Goal: Find specific page/section: Find specific page/section

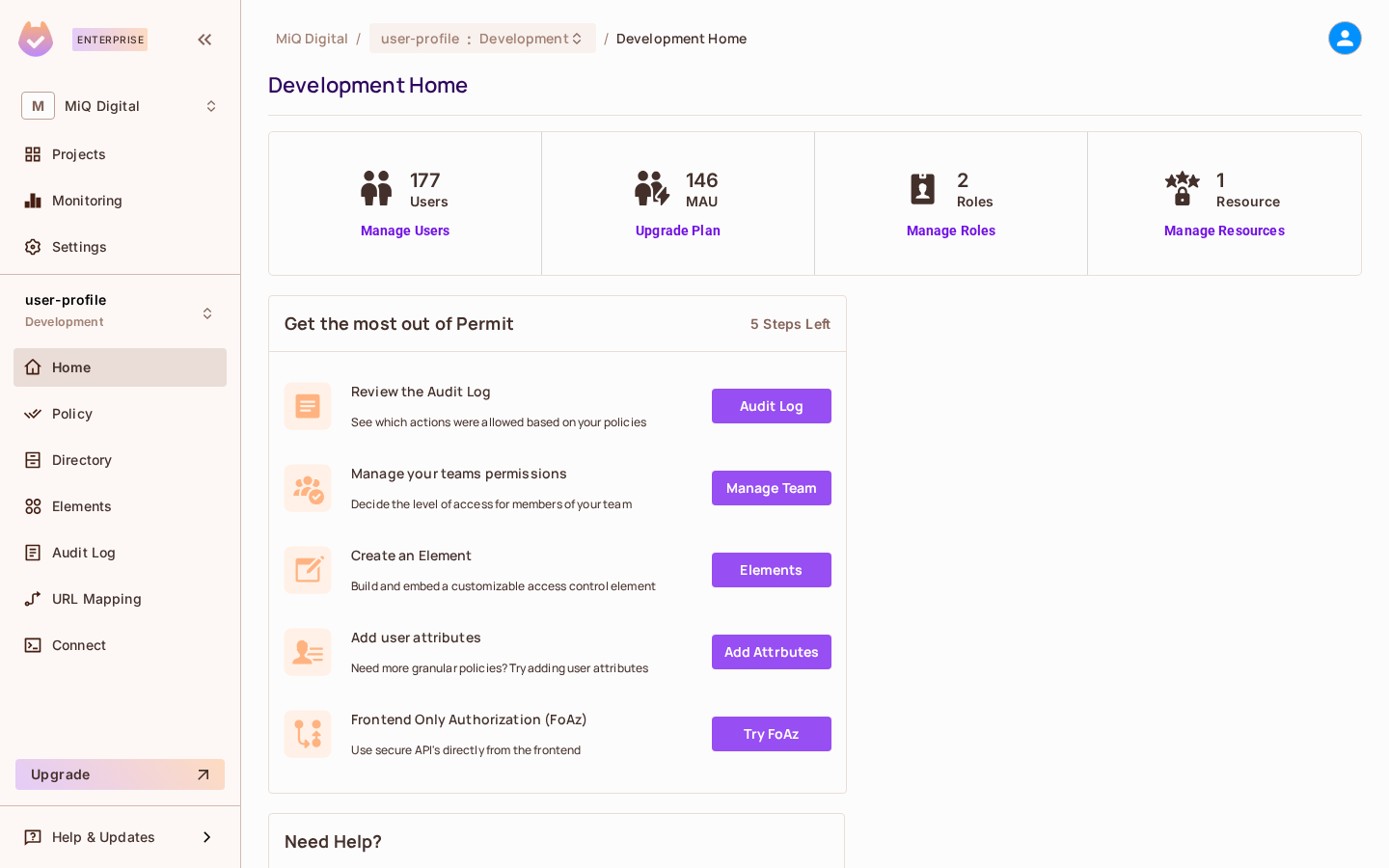
click at [1337, 43] on icon at bounding box center [1344, 38] width 17 height 17
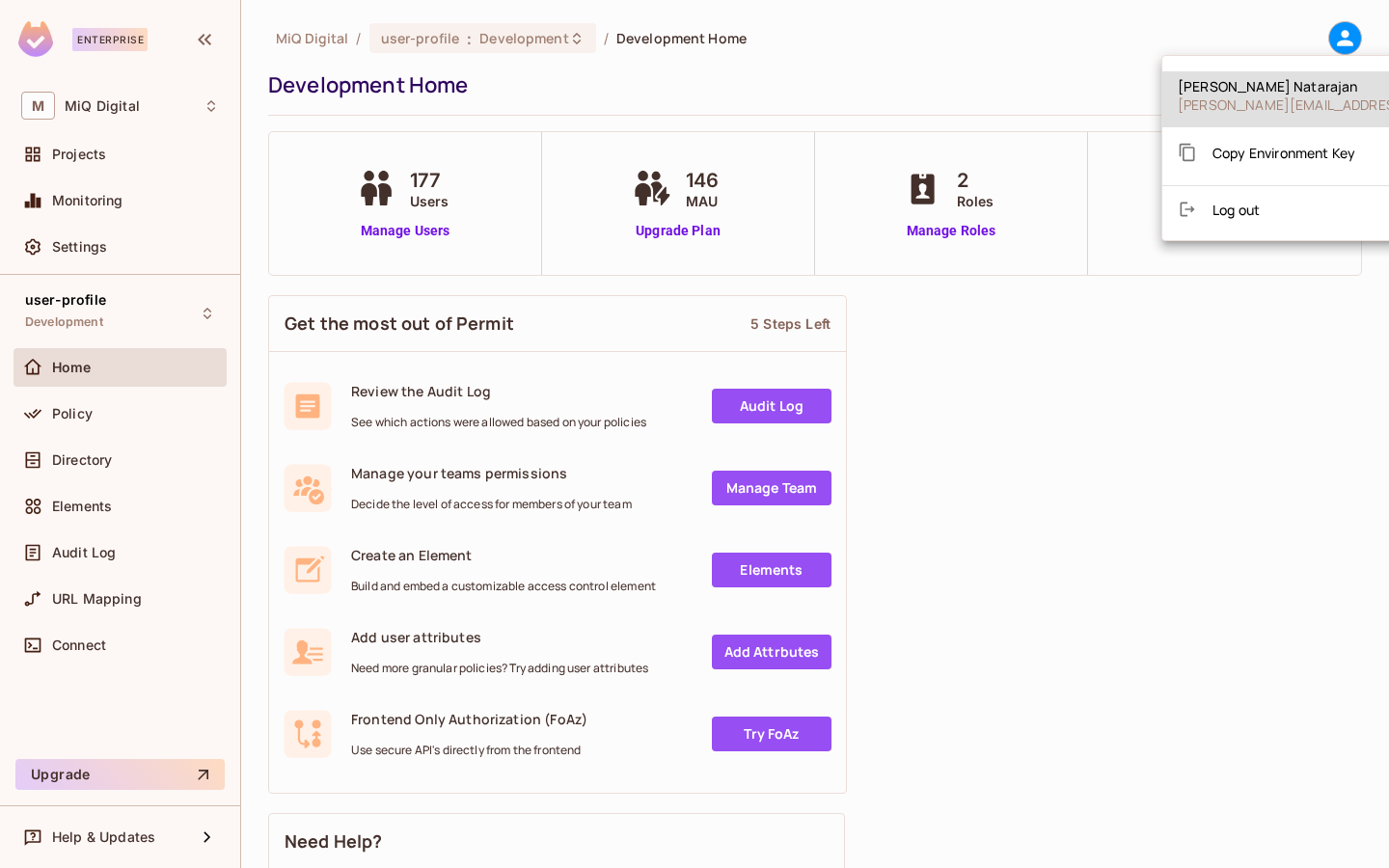
click at [134, 308] on div at bounding box center [694, 434] width 1389 height 868
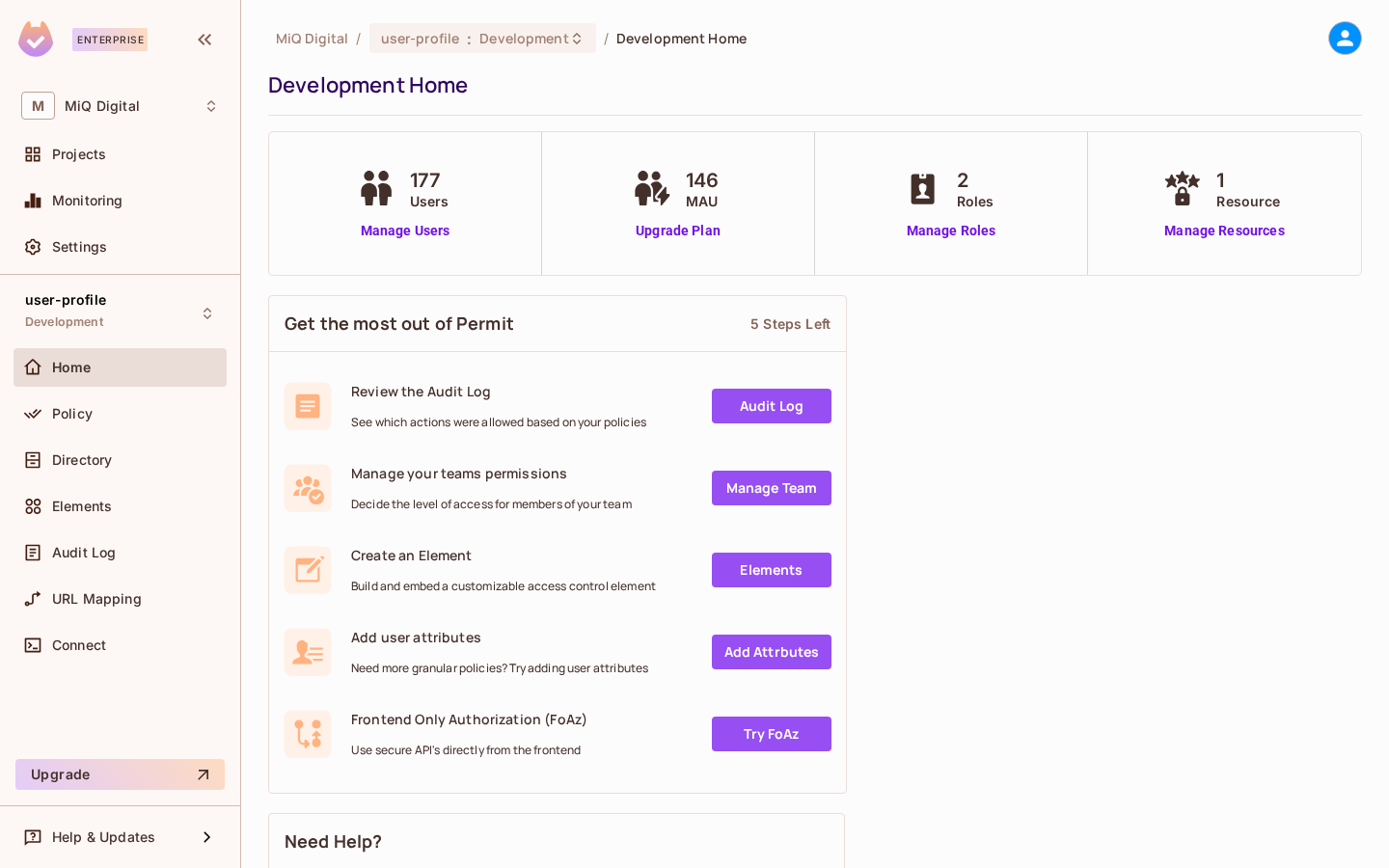
click at [134, 308] on div "user-profile Development" at bounding box center [120, 313] width 213 height 53
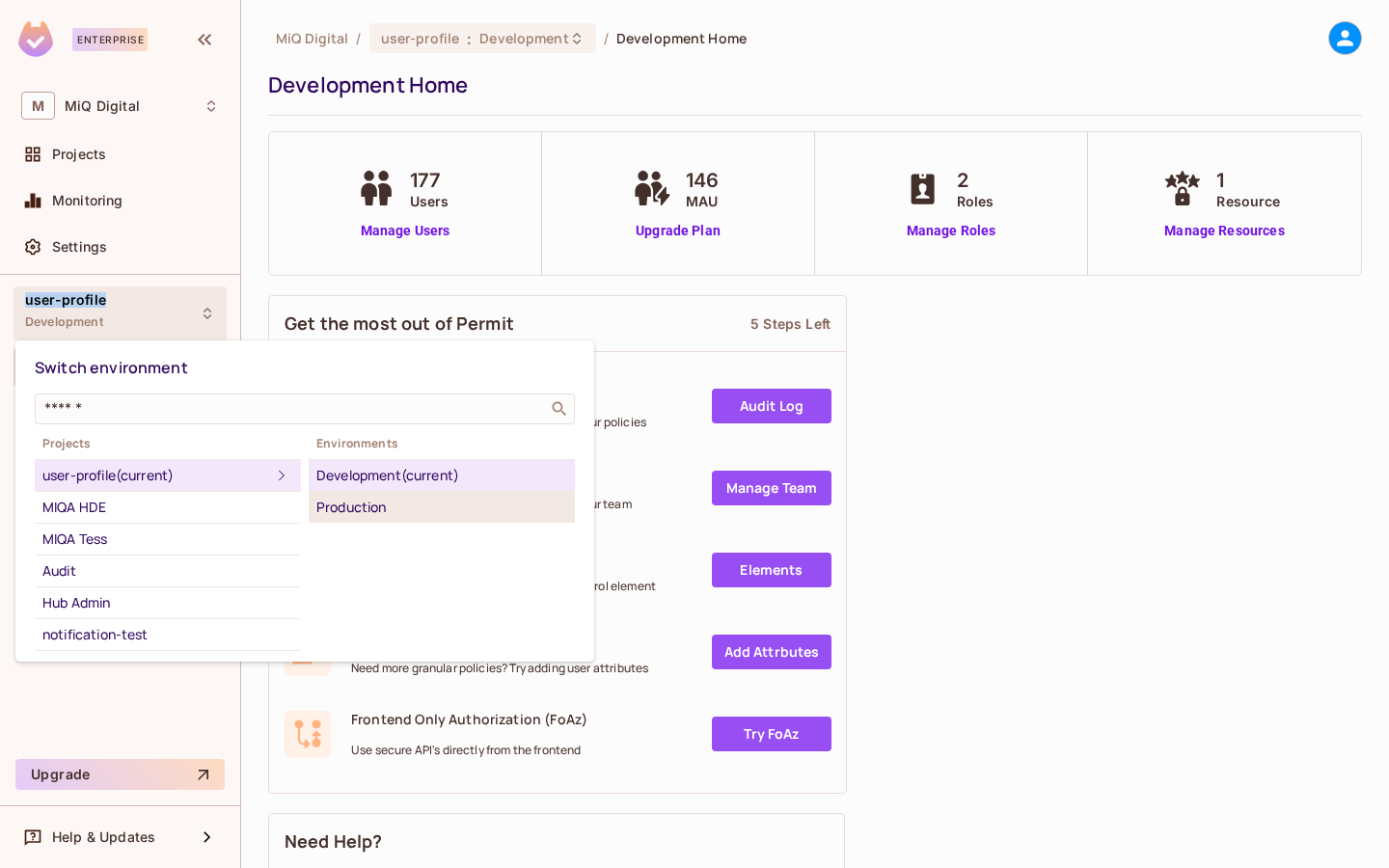
click at [360, 504] on div "Production" at bounding box center [442, 507] width 250 height 23
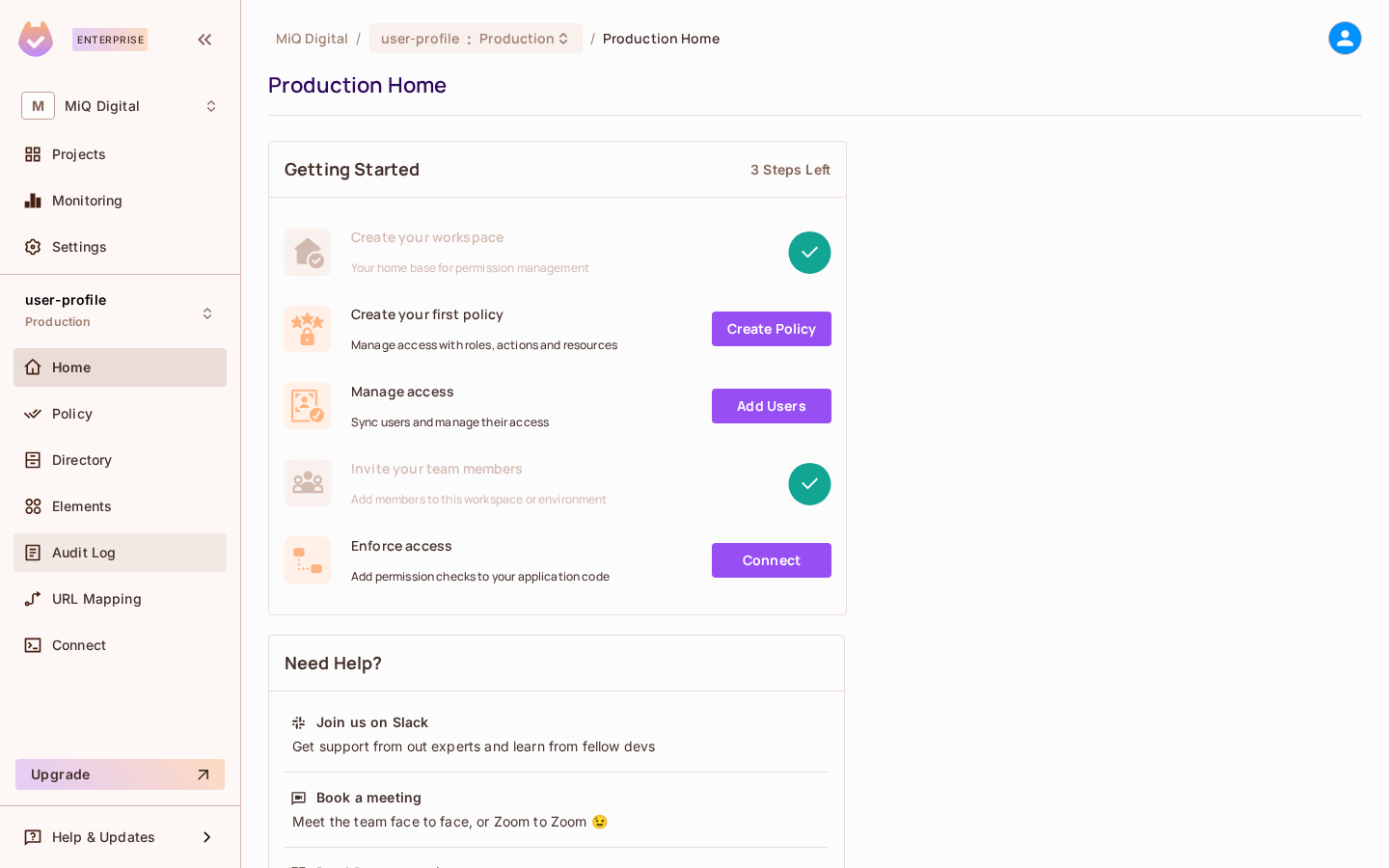
click at [156, 557] on div "Audit Log" at bounding box center [136, 552] width 167 height 16
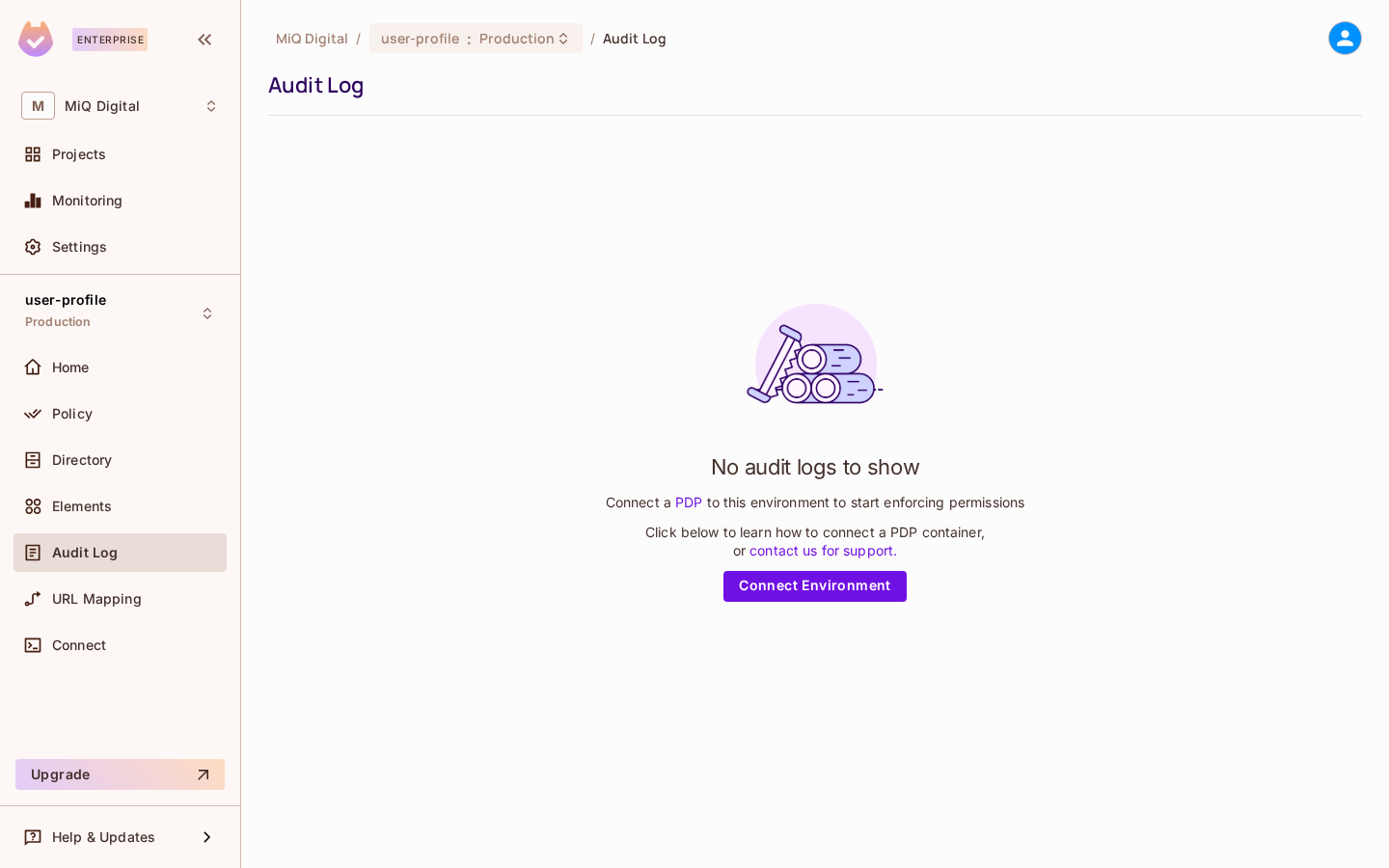
click at [166, 542] on div "Audit Log" at bounding box center [120, 552] width 198 height 23
click at [164, 547] on div "Audit Log" at bounding box center [136, 552] width 167 height 16
click at [122, 550] on div "Audit Log" at bounding box center [136, 552] width 167 height 16
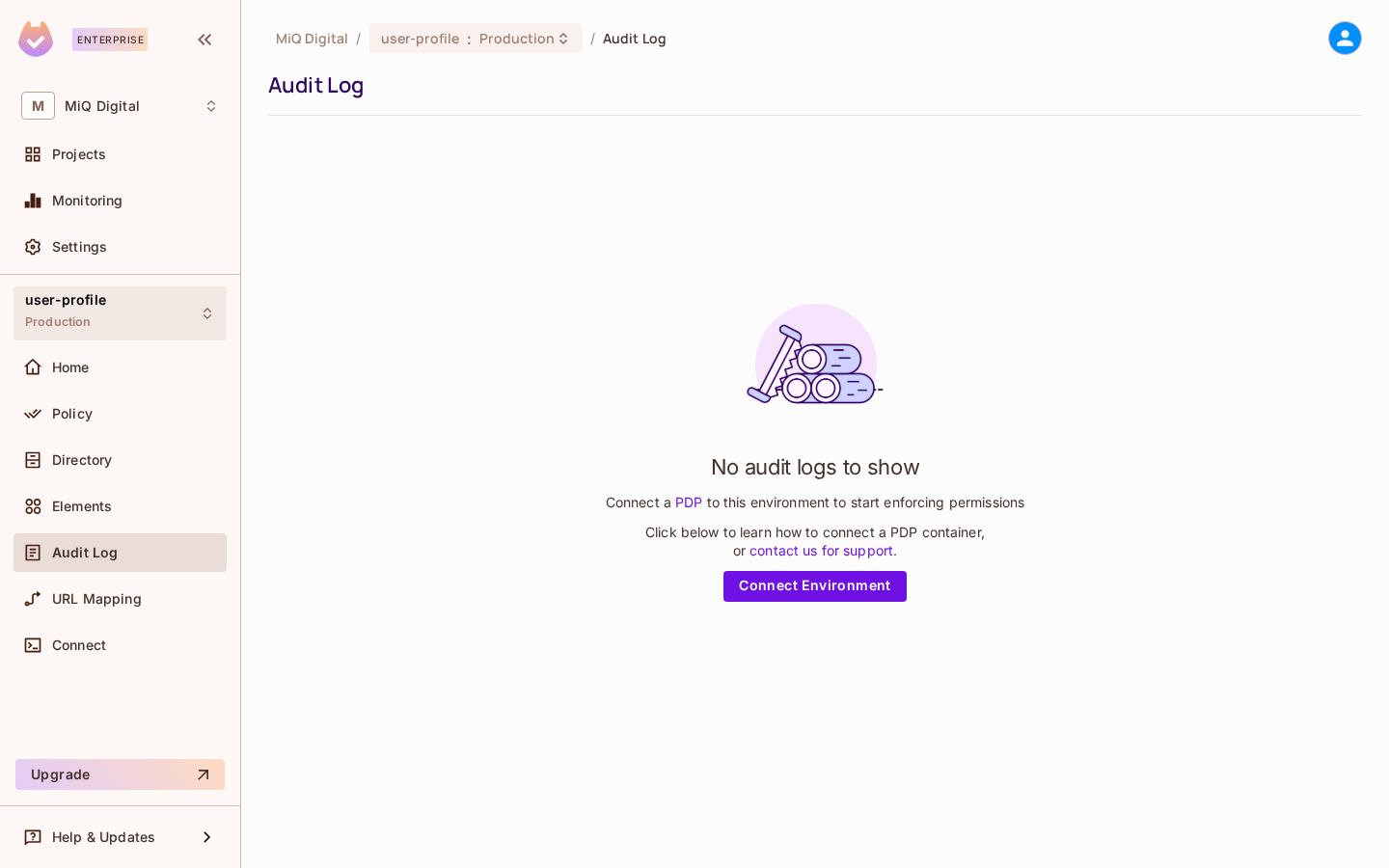
click at [142, 323] on div "user-profile Production" at bounding box center [120, 313] width 213 height 53
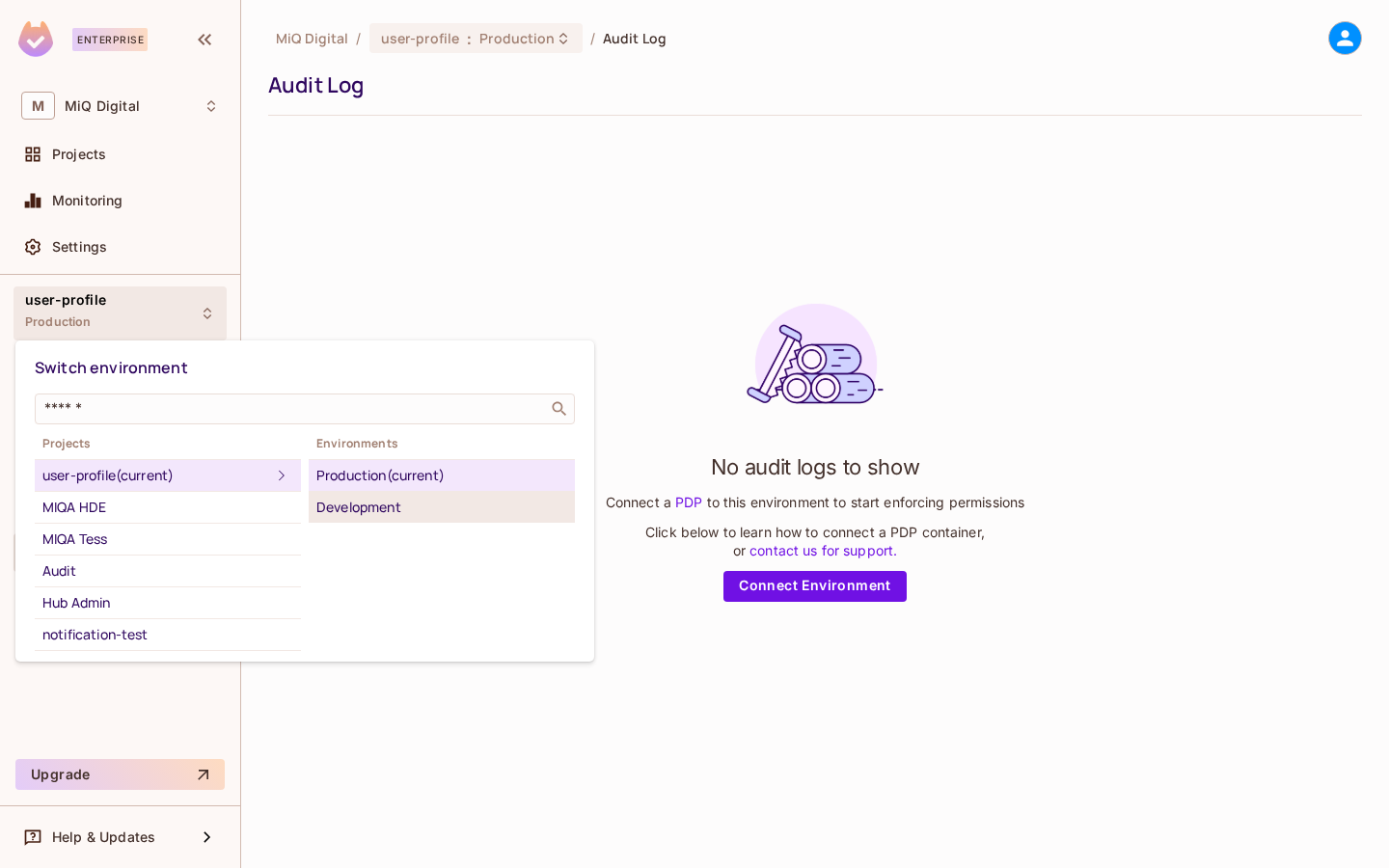
click at [358, 504] on div "Development" at bounding box center [442, 507] width 250 height 23
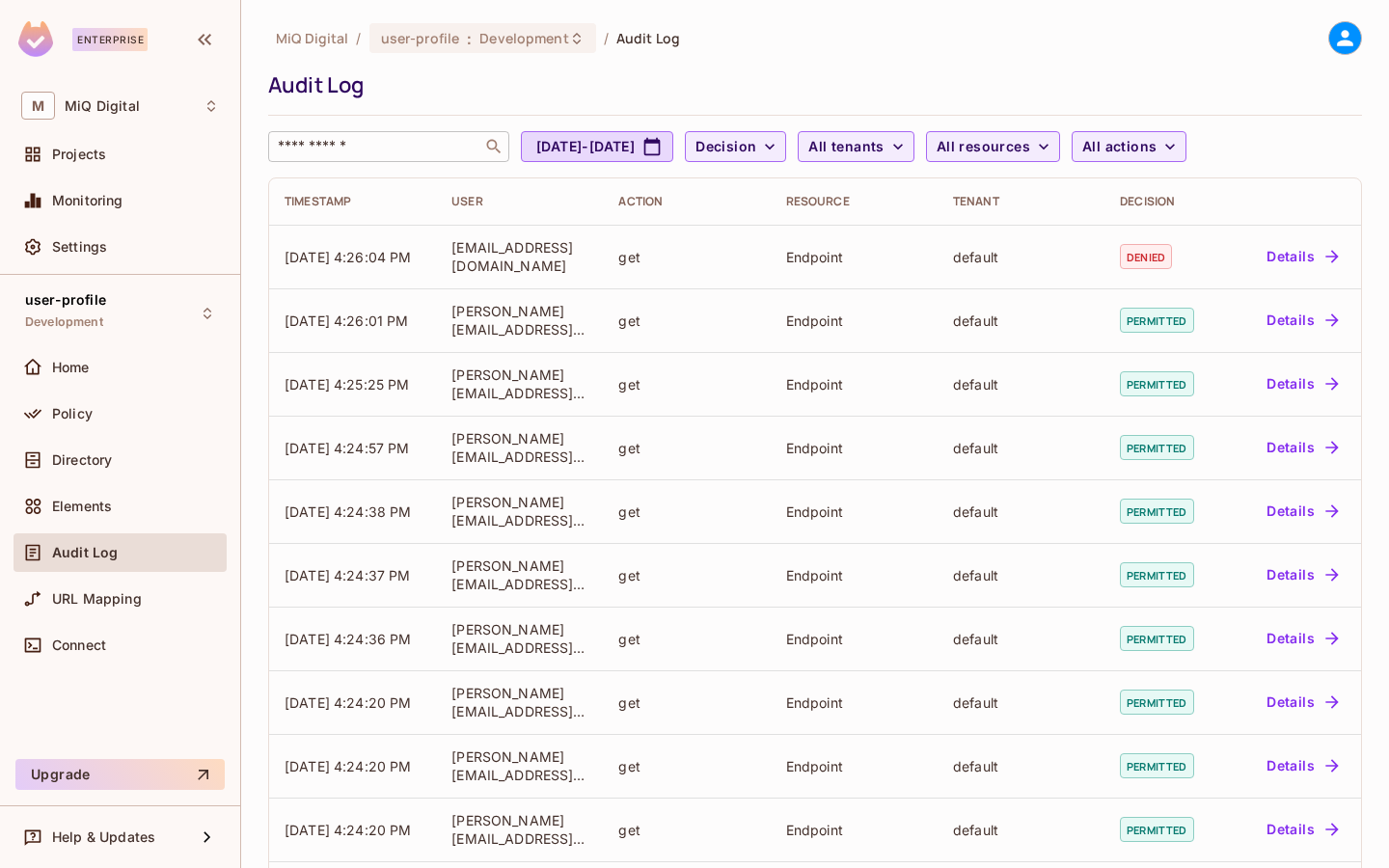
click at [344, 140] on input "text" at bounding box center [375, 145] width 203 height 19
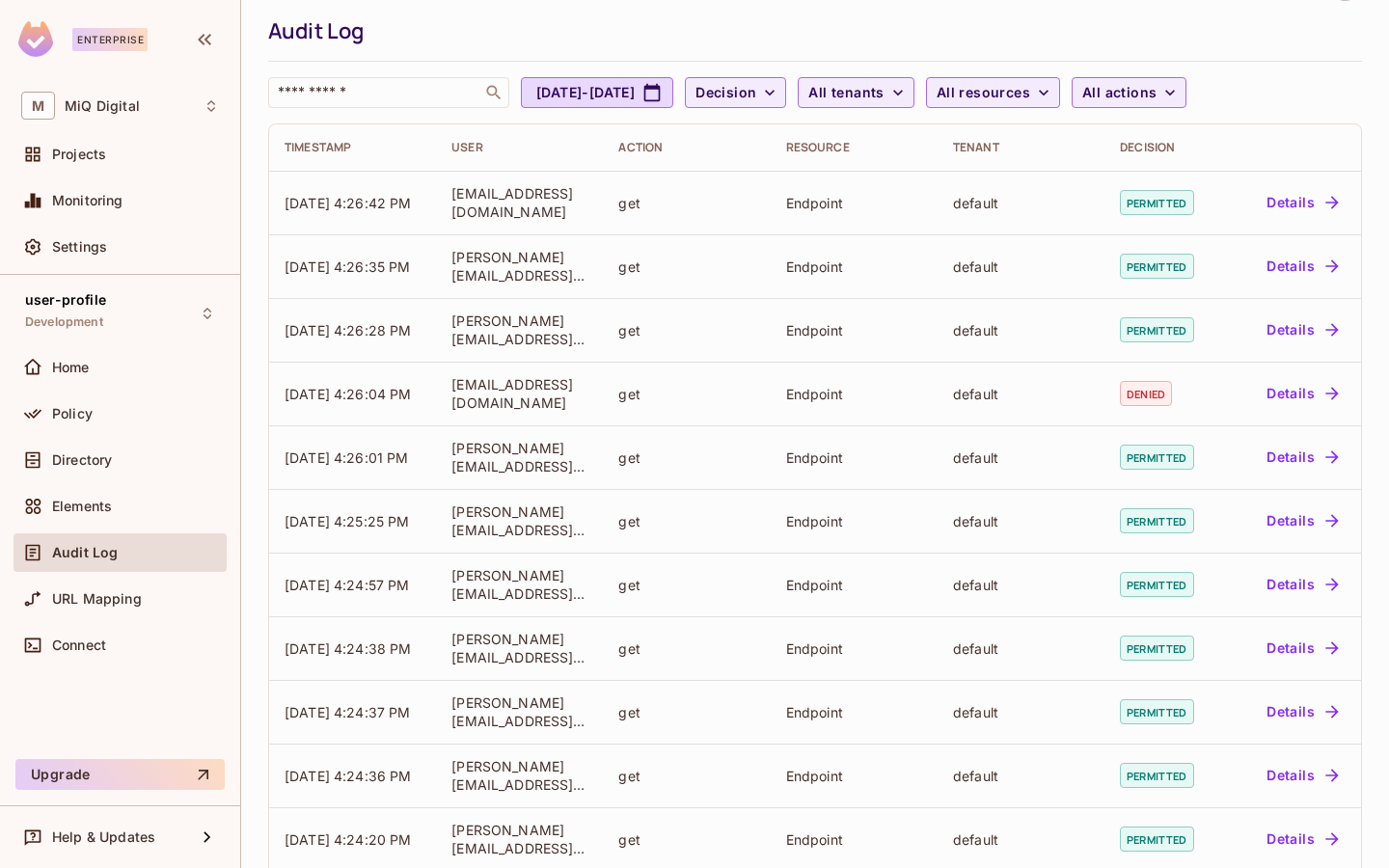
scroll to position [61, 0]
